Goal: Transaction & Acquisition: Download file/media

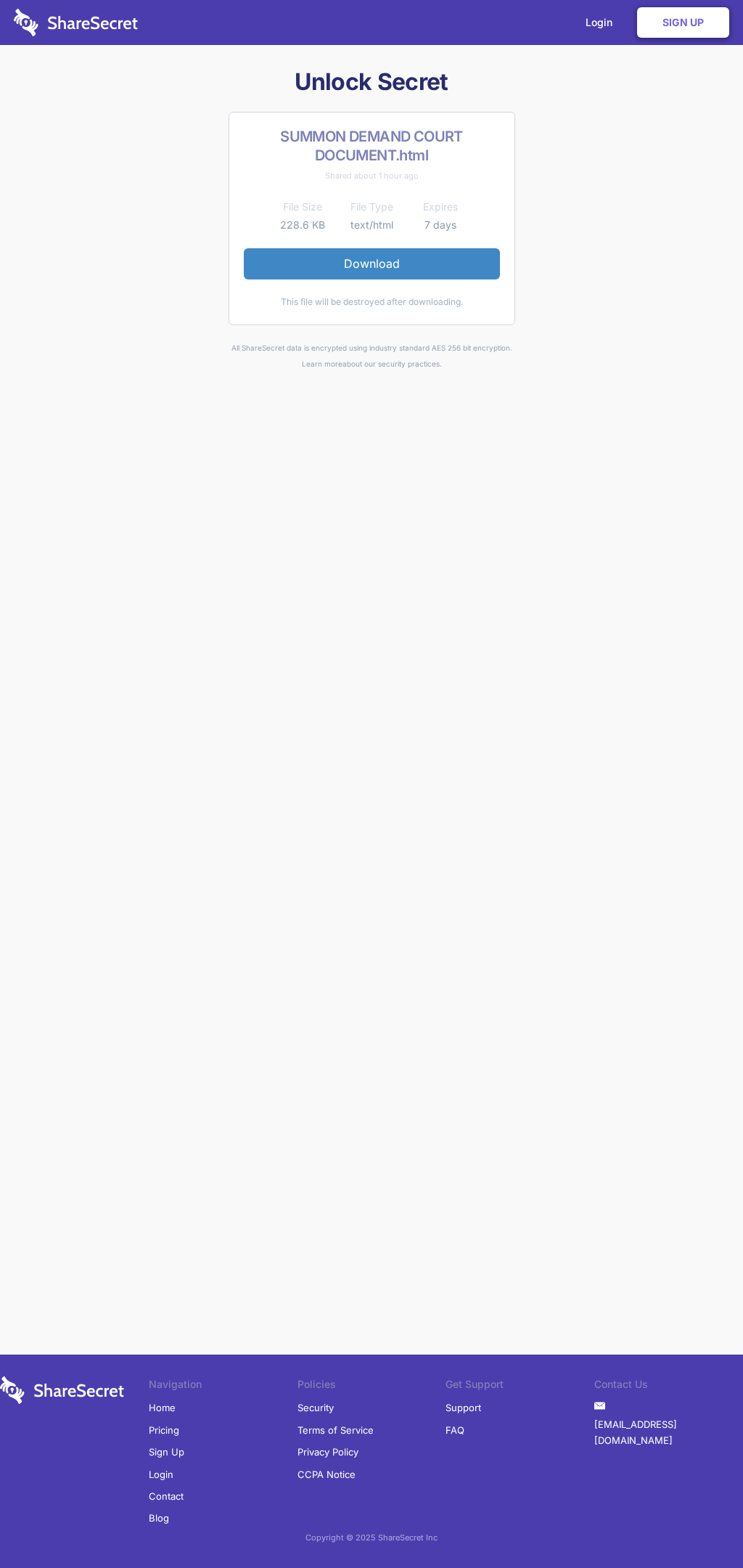
click at [371, 263] on link "Download" at bounding box center [372, 263] width 256 height 30
